Goal: Task Accomplishment & Management: Complete application form

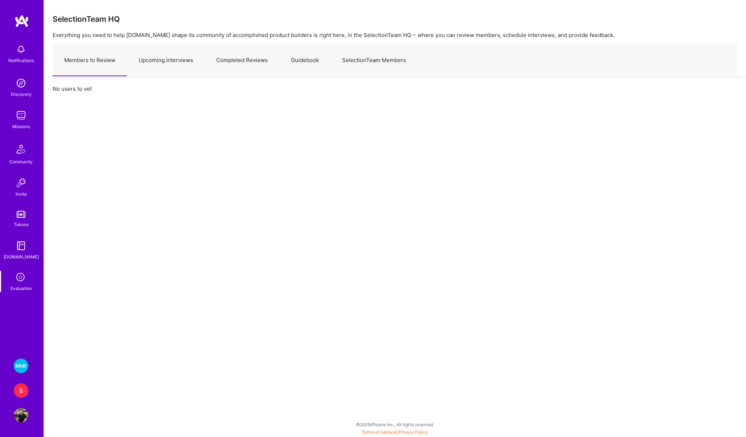
click at [146, 64] on link "Upcoming Interviews" at bounding box center [166, 61] width 78 height 32
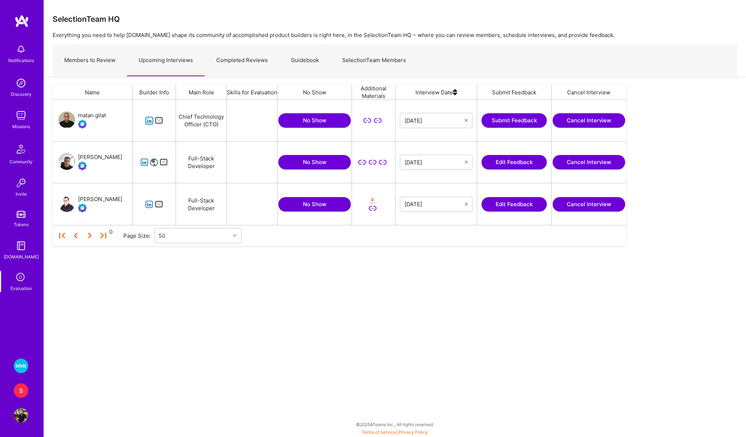
scroll to position [125, 573]
click at [145, 161] on icon "grid" at bounding box center [144, 162] width 8 height 8
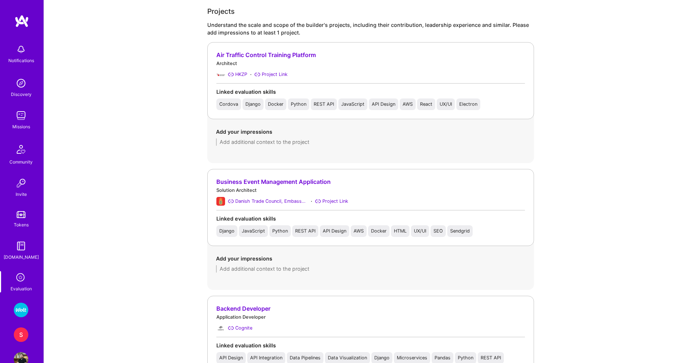
scroll to position [543, 0]
click at [234, 269] on textarea at bounding box center [370, 268] width 309 height 7
type textarea "0 to 1 from the talking with client to a fully working app"
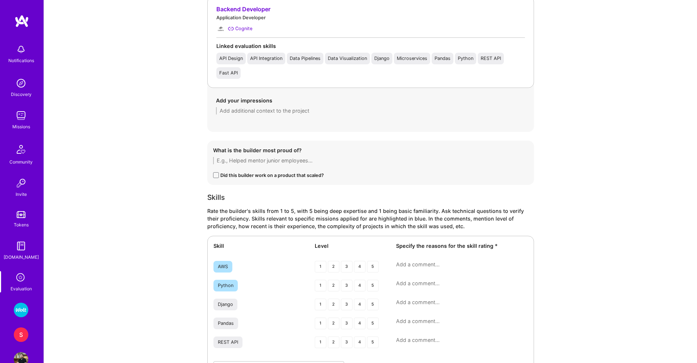
scroll to position [851, 0]
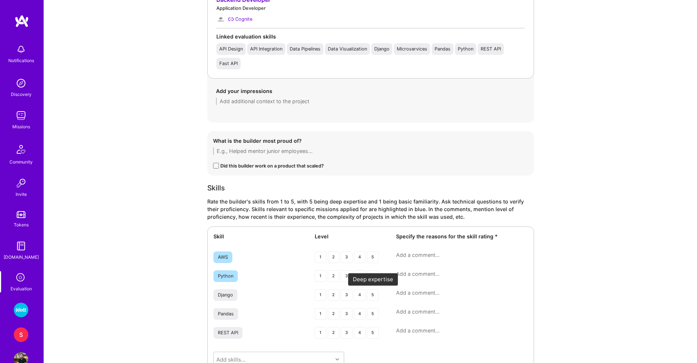
click at [372, 295] on div "5" at bounding box center [373, 295] width 12 height 12
click at [372, 282] on div "Python 1 2 3 4 5" at bounding box center [370, 276] width 314 height 13
click at [358, 275] on div "4" at bounding box center [360, 276] width 12 height 12
click at [405, 294] on textarea at bounding box center [462, 292] width 132 height 7
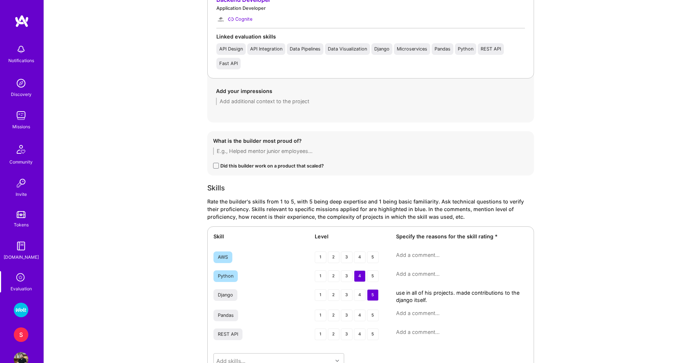
type textarea "use in all of his projects. made contributions to the django itself."
click at [411, 274] on textarea at bounding box center [462, 273] width 132 height 7
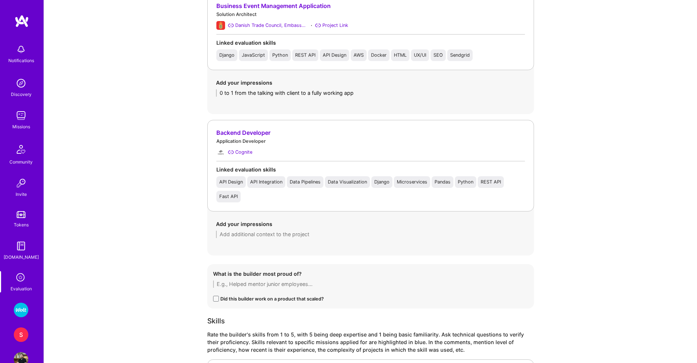
scroll to position [486, 0]
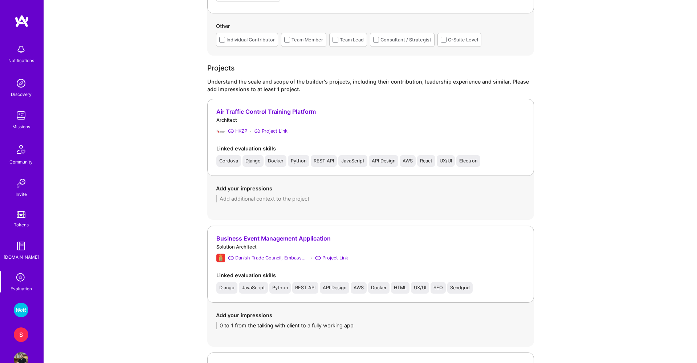
click at [255, 238] on div "Business Event Management Application" at bounding box center [370, 238] width 308 height 8
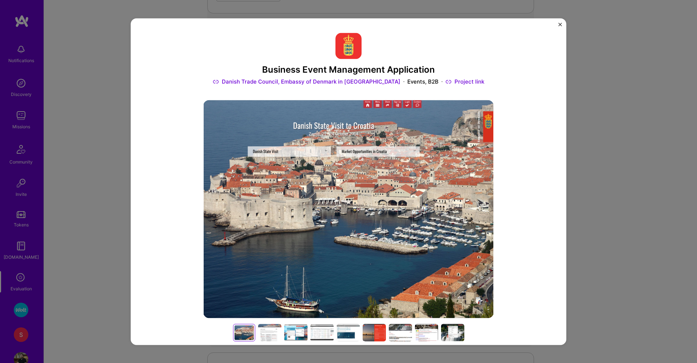
click at [278, 337] on div at bounding box center [269, 332] width 23 height 17
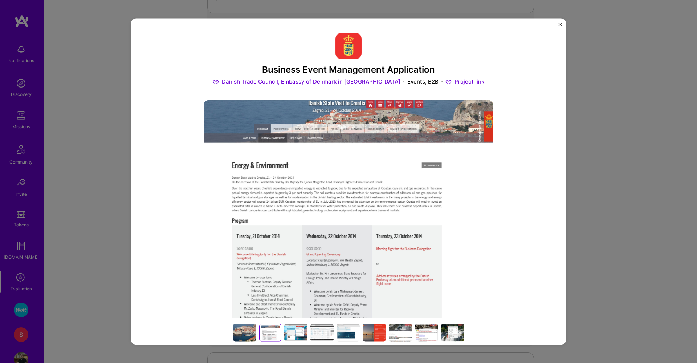
click at [301, 335] on div at bounding box center [295, 332] width 23 height 17
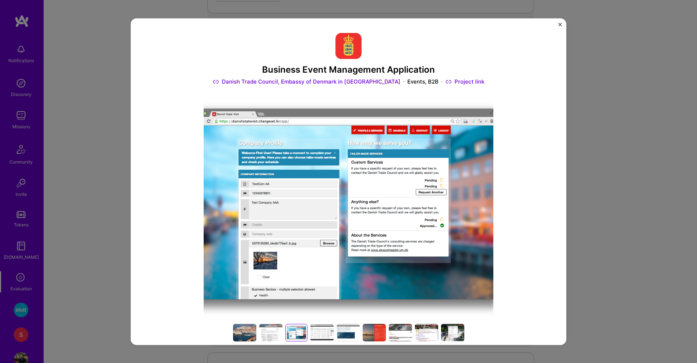
scroll to position [65, 0]
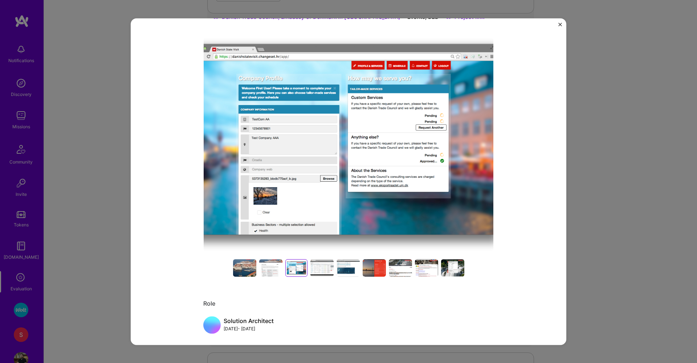
click at [318, 272] on div at bounding box center [321, 267] width 23 height 17
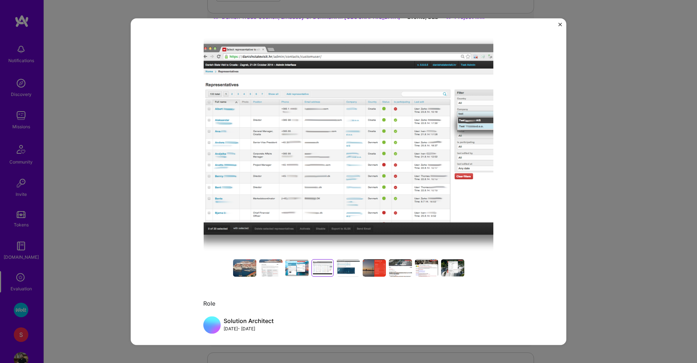
click at [351, 262] on div at bounding box center [347, 267] width 23 height 17
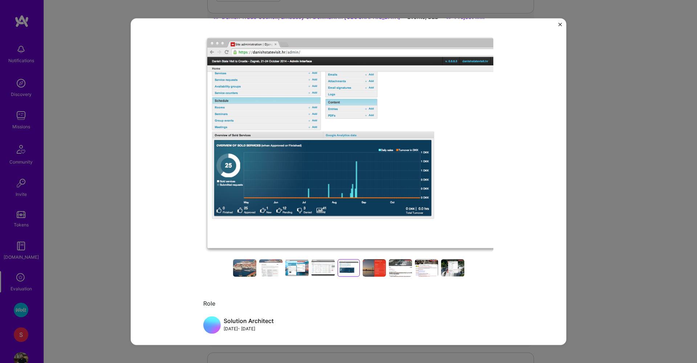
click at [361, 191] on img at bounding box center [348, 145] width 290 height 218
drag, startPoint x: 507, startPoint y: 154, endPoint x: 479, endPoint y: 154, distance: 27.9
click at [479, 154] on div "Business Event Management Application Danish Trade Council, Embassy of [GEOGRAP…" at bounding box center [348, 181] width 435 height 326
click at [370, 304] on div "Role" at bounding box center [348, 304] width 290 height 8
click at [320, 267] on div at bounding box center [322, 267] width 23 height 17
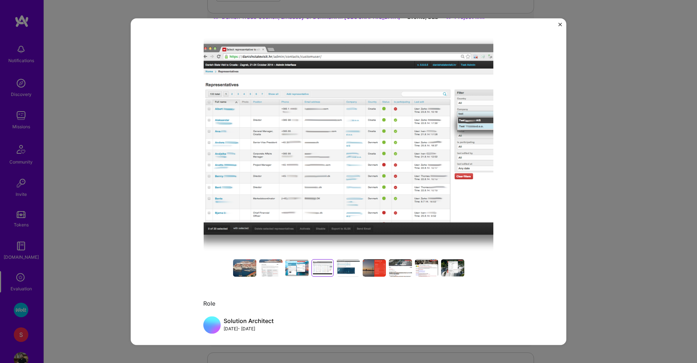
click at [293, 268] on div at bounding box center [296, 267] width 23 height 17
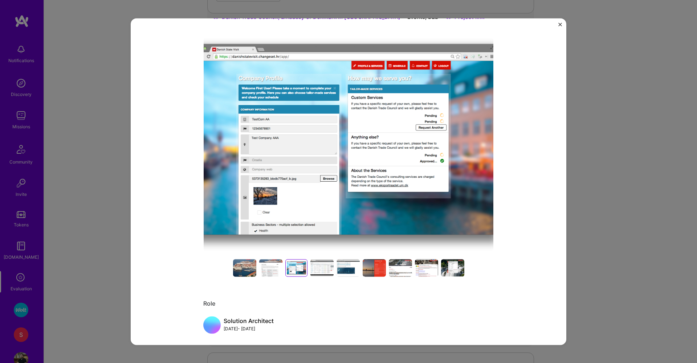
click at [389, 265] on div at bounding box center [400, 267] width 23 height 17
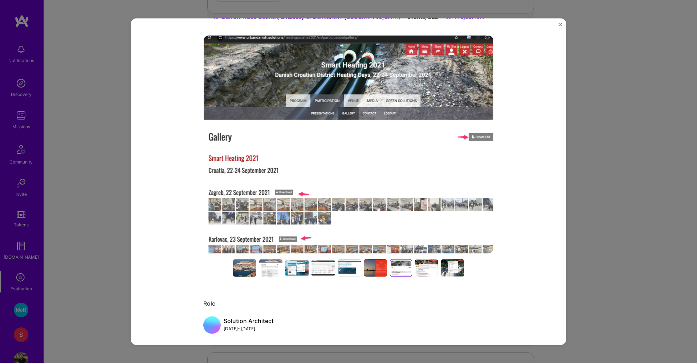
click at [111, 250] on div "Business Event Management Application Danish Trade Council, Embassy of [GEOGRAP…" at bounding box center [348, 181] width 697 height 363
click at [560, 24] on img "Close" at bounding box center [560, 24] width 4 height 4
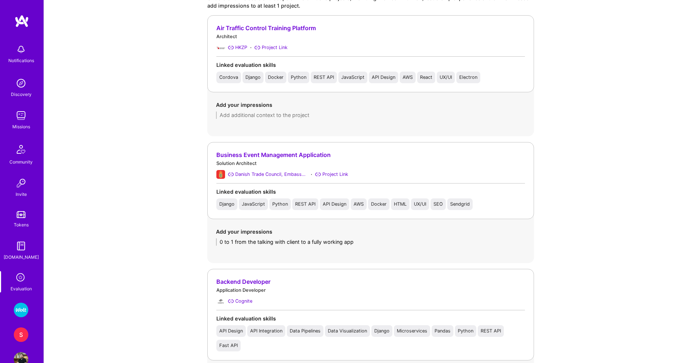
scroll to position [490, 0]
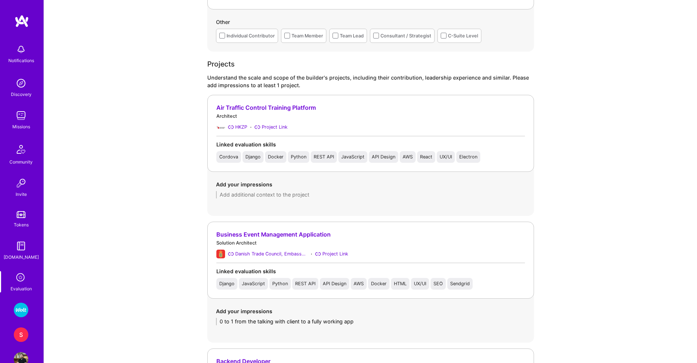
click at [258, 194] on textarea at bounding box center [370, 194] width 309 height 7
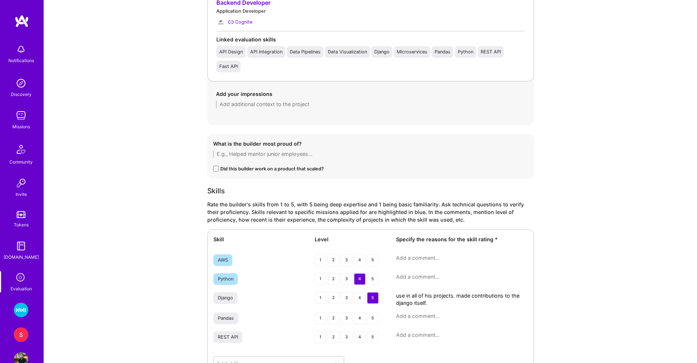
scroll to position [872, 0]
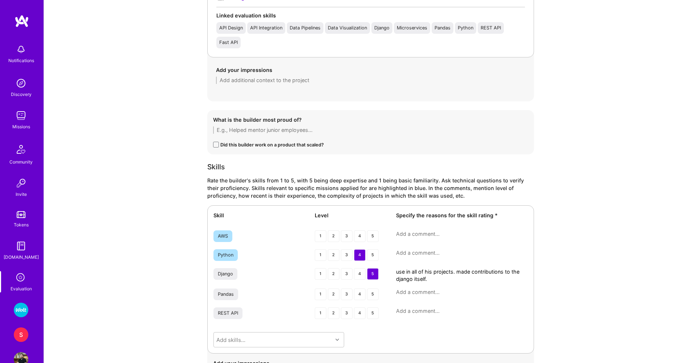
click at [416, 253] on textarea at bounding box center [462, 252] width 132 height 7
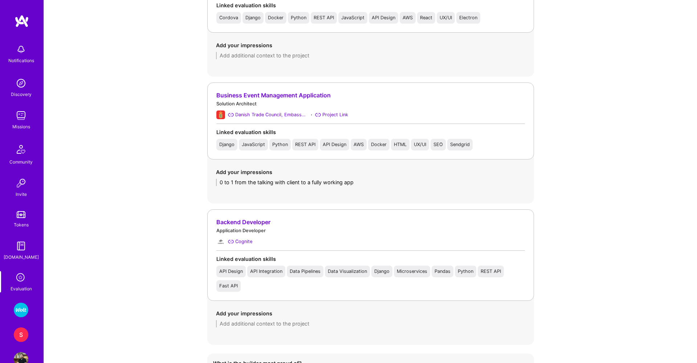
scroll to position [624, 0]
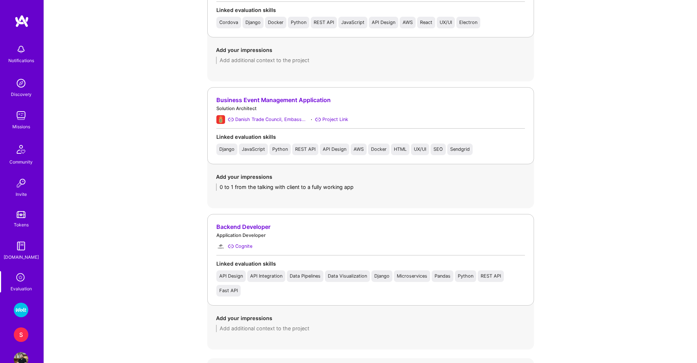
type textarea "main backend language, used in all of his project"
click at [240, 101] on div "Business Event Management Application" at bounding box center [370, 100] width 308 height 8
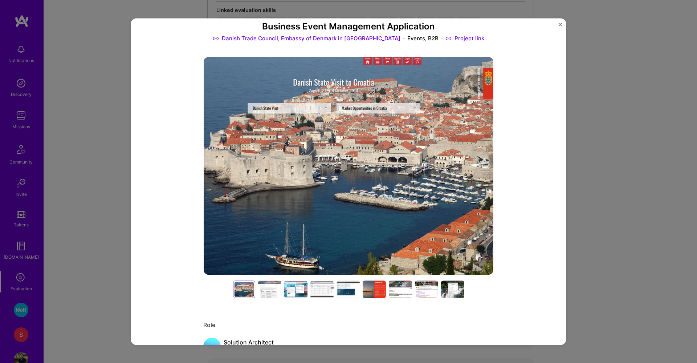
scroll to position [56, 0]
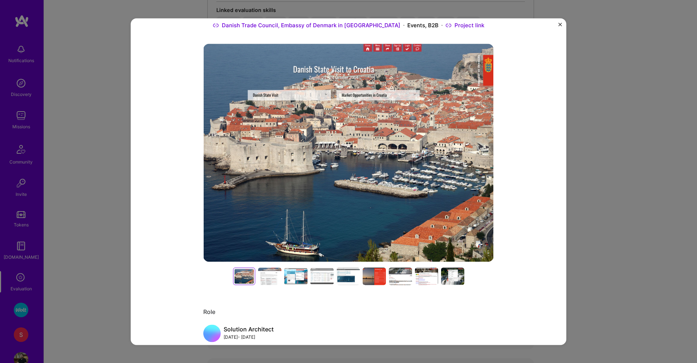
click at [270, 271] on div at bounding box center [269, 275] width 23 height 17
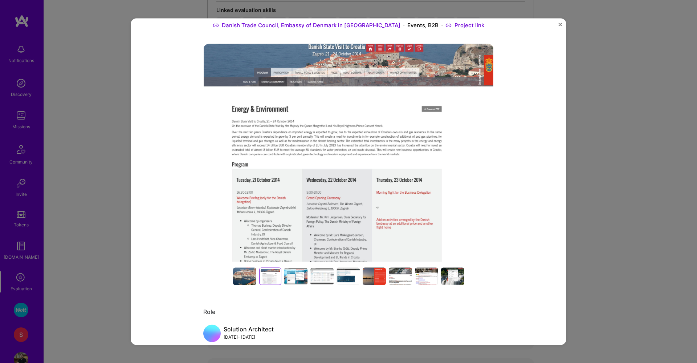
click at [302, 283] on div at bounding box center [295, 275] width 23 height 17
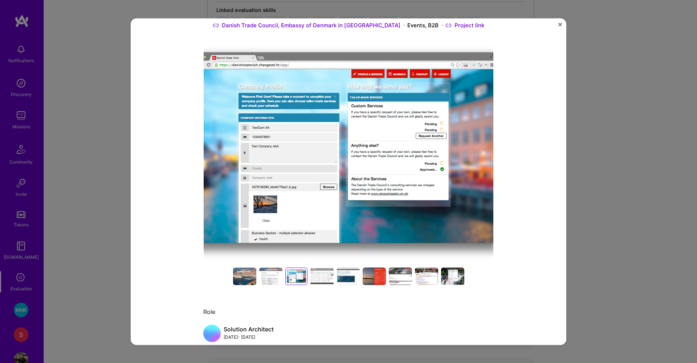
click at [317, 278] on div at bounding box center [321, 275] width 23 height 17
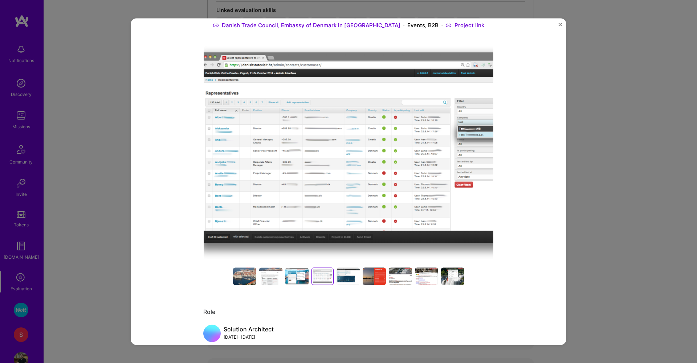
click at [347, 277] on div at bounding box center [347, 275] width 23 height 17
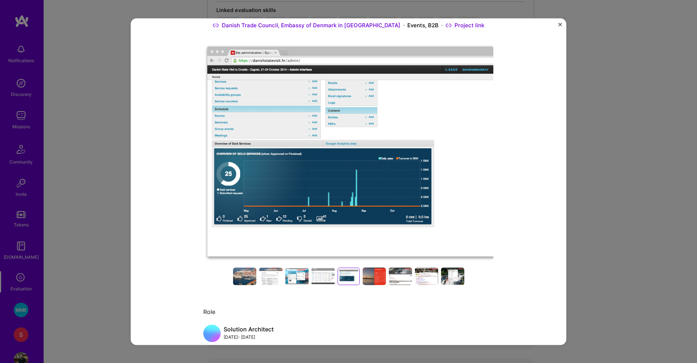
click at [106, 252] on div "Business Event Management Application Danish Trade Council, Embassy of [GEOGRAP…" at bounding box center [348, 181] width 697 height 363
click at [558, 25] on img "Close" at bounding box center [560, 24] width 4 height 4
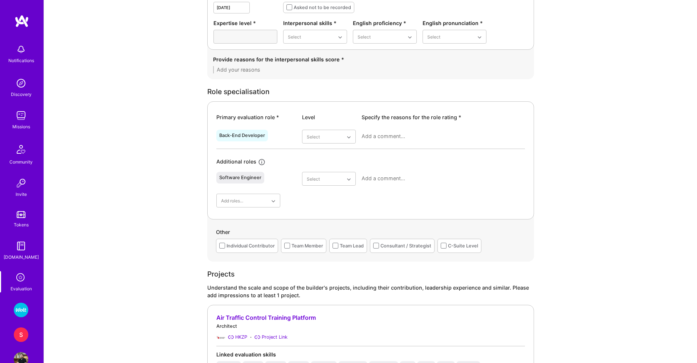
scroll to position [274, 0]
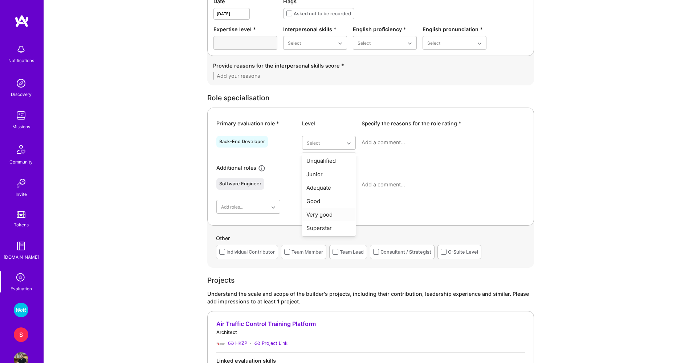
click at [325, 213] on div "Very good" at bounding box center [329, 214] width 54 height 13
click at [383, 140] on textarea at bounding box center [442, 142] width 163 height 7
type textarea "f"
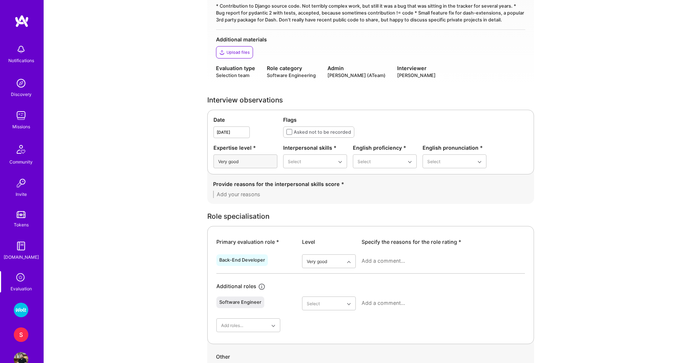
scroll to position [151, 0]
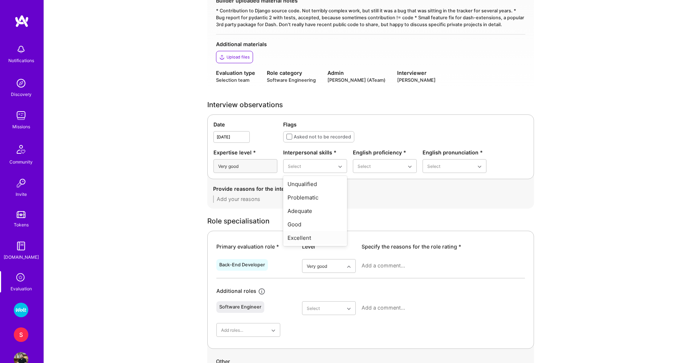
click at [308, 239] on div "Excellent" at bounding box center [315, 237] width 64 height 13
click at [369, 235] on div "Native or functionally native" at bounding box center [385, 227] width 64 height 21
click at [434, 223] on div "Excellent" at bounding box center [454, 223] width 64 height 13
click at [322, 199] on textarea at bounding box center [370, 198] width 315 height 7
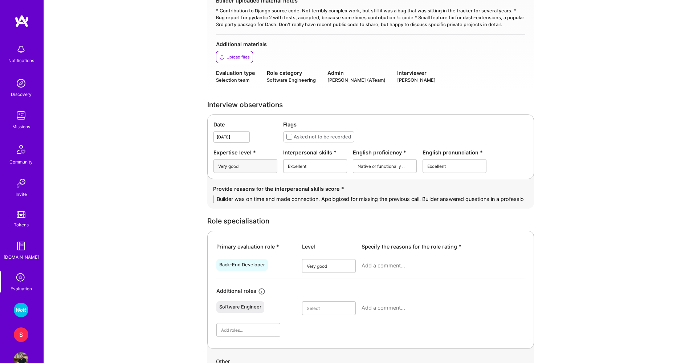
scroll to position [0, 0]
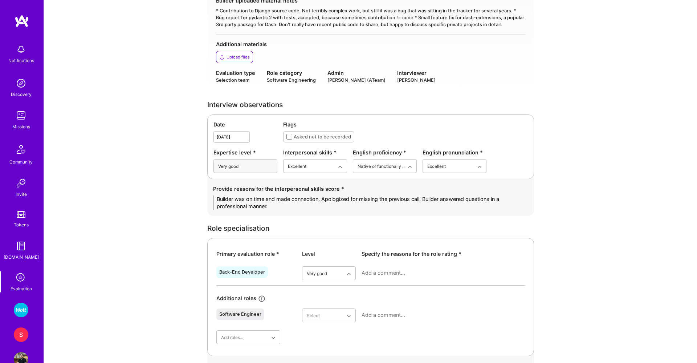
type textarea "Builder was on time and made connection. Apologized for missing the previous ca…"
click at [305, 177] on div "Date [DATE] Flags Asked not to be recorded Expertise level * Very good Interper…" at bounding box center [370, 146] width 327 height 65
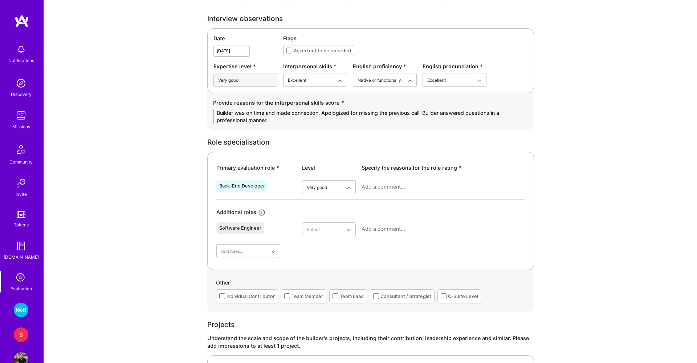
click at [380, 185] on textarea at bounding box center [442, 186] width 163 height 7
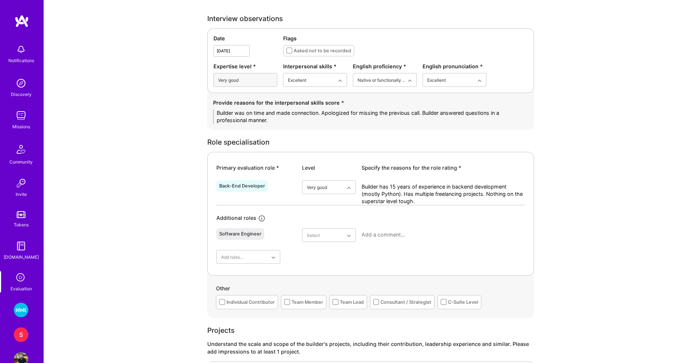
click at [401, 200] on textarea "Builder has 15 years of experience in backend development (mostly Python). Has …" at bounding box center [442, 194] width 163 height 22
type textarea "Builder has 15 years of experience in backend development (mostly Python). Has …"
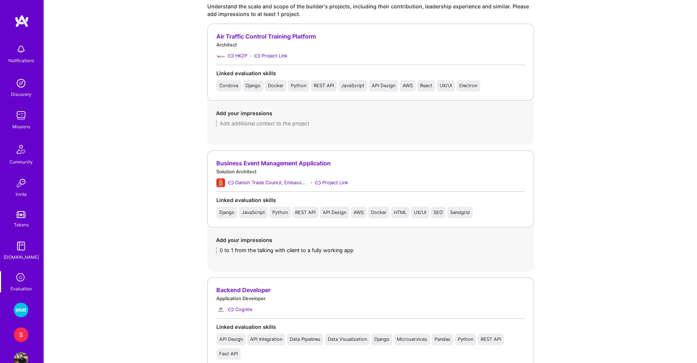
scroll to position [588, 0]
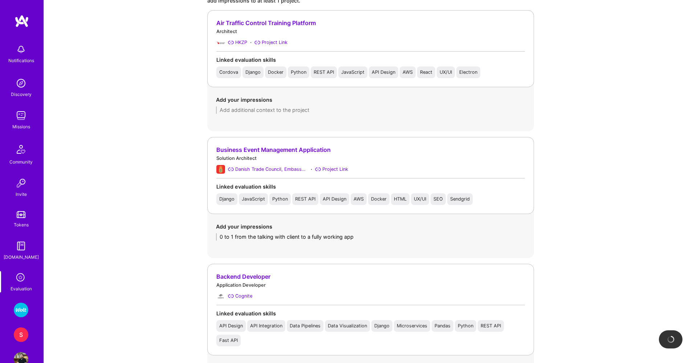
click at [370, 236] on textarea "0 to 1 from the talking with client to a fully working app" at bounding box center [370, 236] width 309 height 7
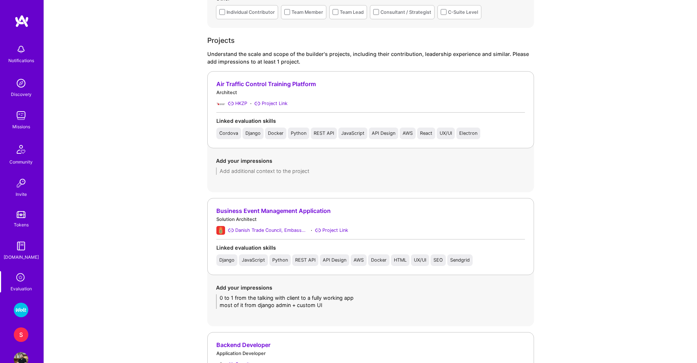
scroll to position [490, 0]
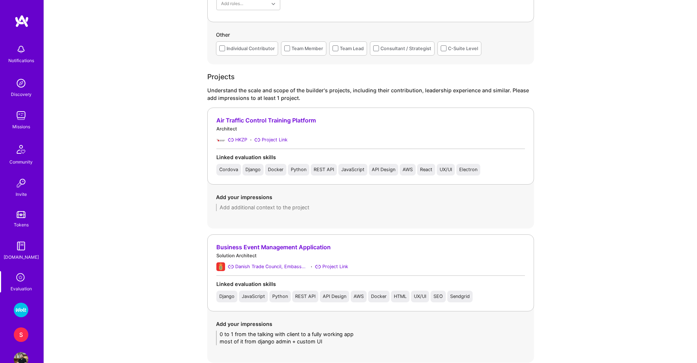
type textarea "0 to 1 from the talking with client to a fully working app most of it from djan…"
click at [291, 209] on textarea at bounding box center [370, 207] width 309 height 7
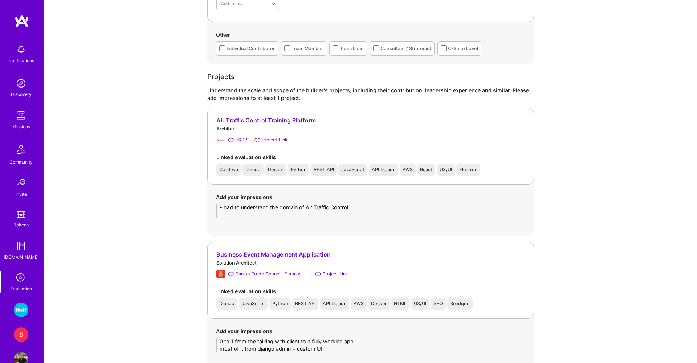
scroll to position [0, 0]
click at [285, 215] on textarea "- had to understand the domain of Air Traffic Control - both web and desktop aa…" at bounding box center [370, 211] width 309 height 15
click at [388, 213] on textarea "- had to understand the domain of Air Traffic Control - both web and desktop ap…" at bounding box center [370, 211] width 309 height 15
click at [355, 209] on textarea "- had to understand the domain of Air Traffic Control - both web and desktop ap…" at bounding box center [370, 211] width 309 height 15
click at [374, 214] on textarea "- had to understand the domain of Air Traffic Control - both web and desktop ap…" at bounding box center [370, 211] width 309 height 15
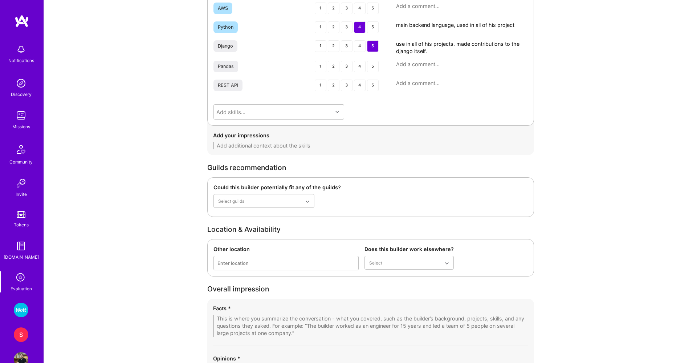
scroll to position [1221, 0]
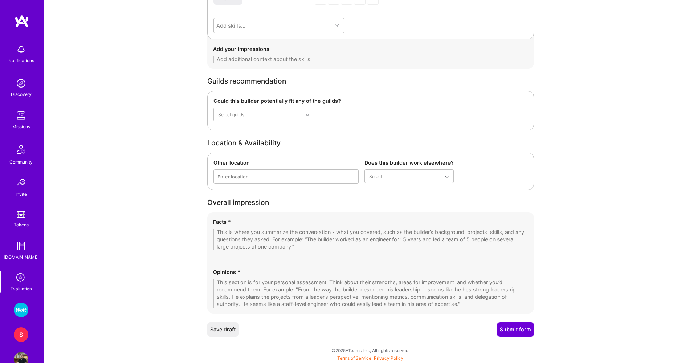
type textarea "- had to understand the domain of Air Traffic Control - both web and desktop ap…"
click at [304, 236] on textarea at bounding box center [370, 239] width 315 height 22
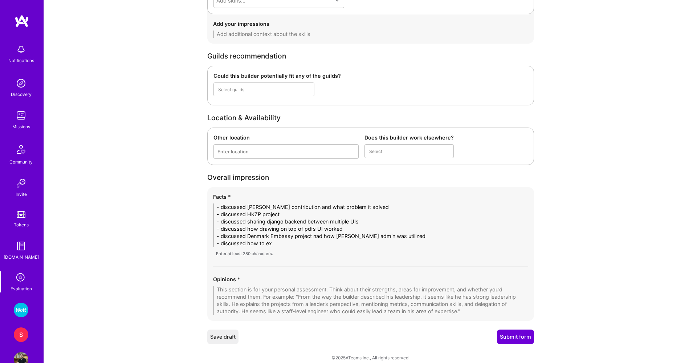
scroll to position [1243, 0]
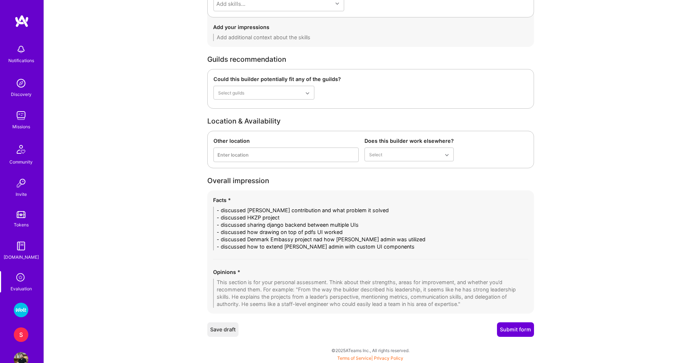
type textarea "- discussed [PERSON_NAME] contribution and what problem it solved - discussed H…"
click at [269, 294] on textarea at bounding box center [370, 292] width 315 height 29
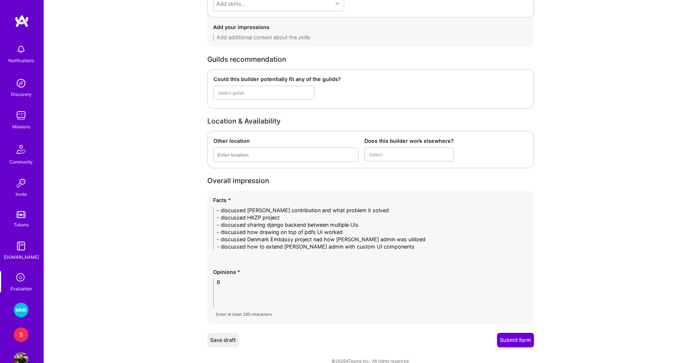
scroll to position [1231, 0]
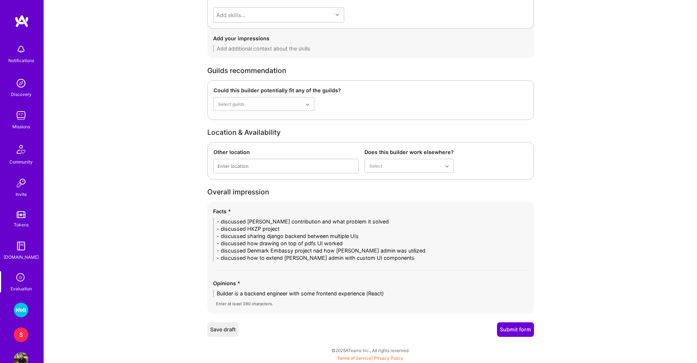
click at [287, 292] on textarea "Builder is a backend engineer with some frontend experience (React)" at bounding box center [370, 293] width 315 height 7
click at [423, 291] on textarea "Builder is a backend engineer (Python) with some frontend experience (React)" at bounding box center [370, 293] width 315 height 7
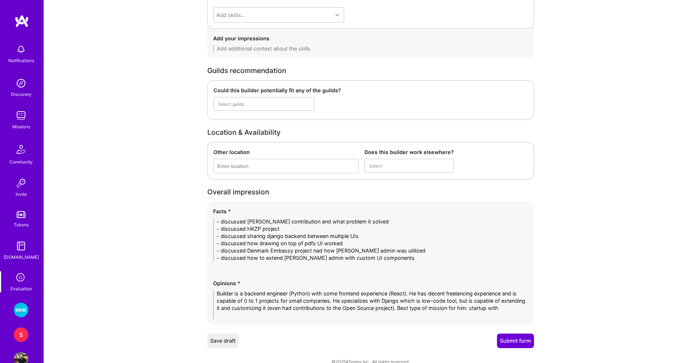
scroll to position [0, 0]
type textarea "Builder is a backend engineer (Python) with some frontend experience (React). H…"
click at [529, 340] on button "Submit form" at bounding box center [515, 340] width 37 height 15
